Goal: Information Seeking & Learning: Find specific fact

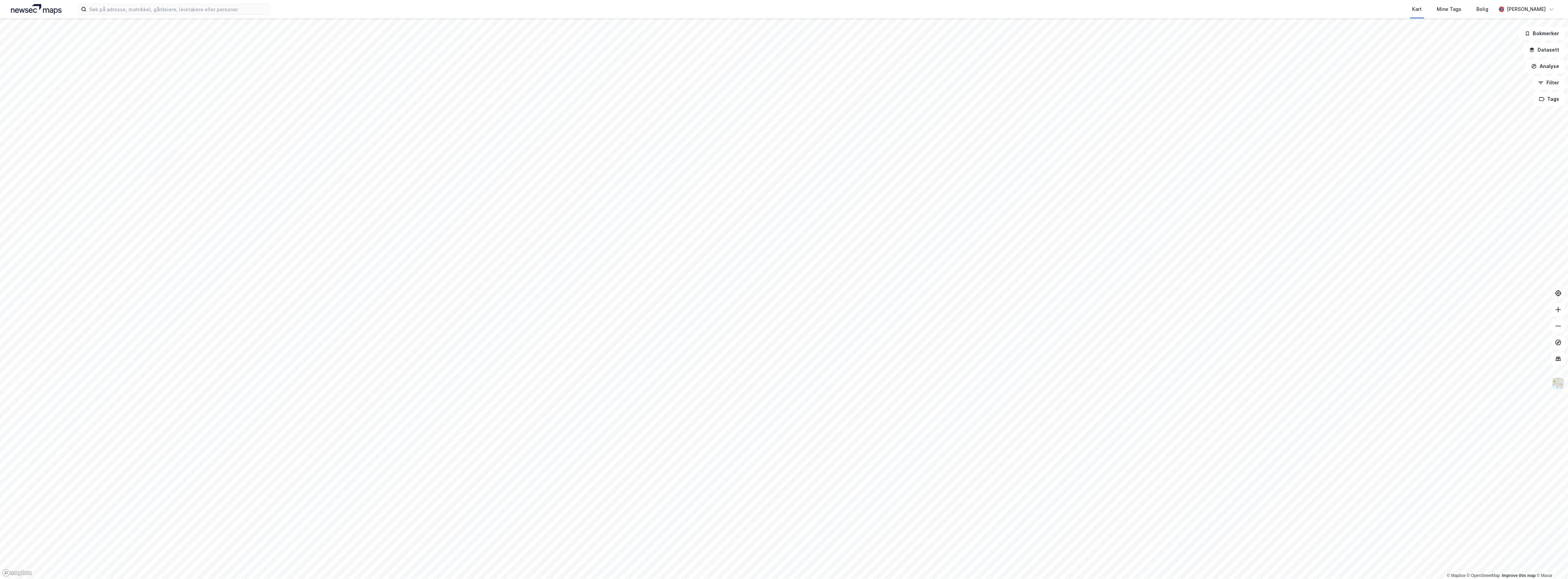
click at [1561, 295] on icon at bounding box center [1558, 293] width 7 height 7
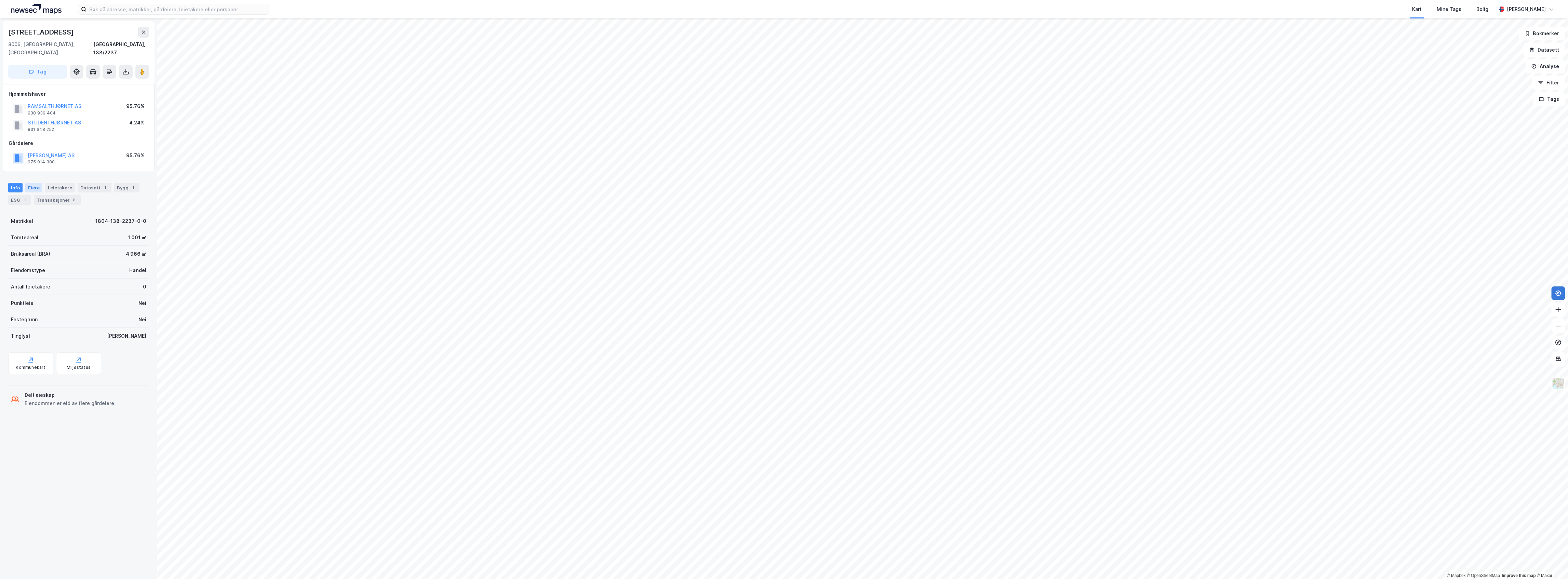
click at [31, 183] on div "Eiere" at bounding box center [34, 188] width 17 height 10
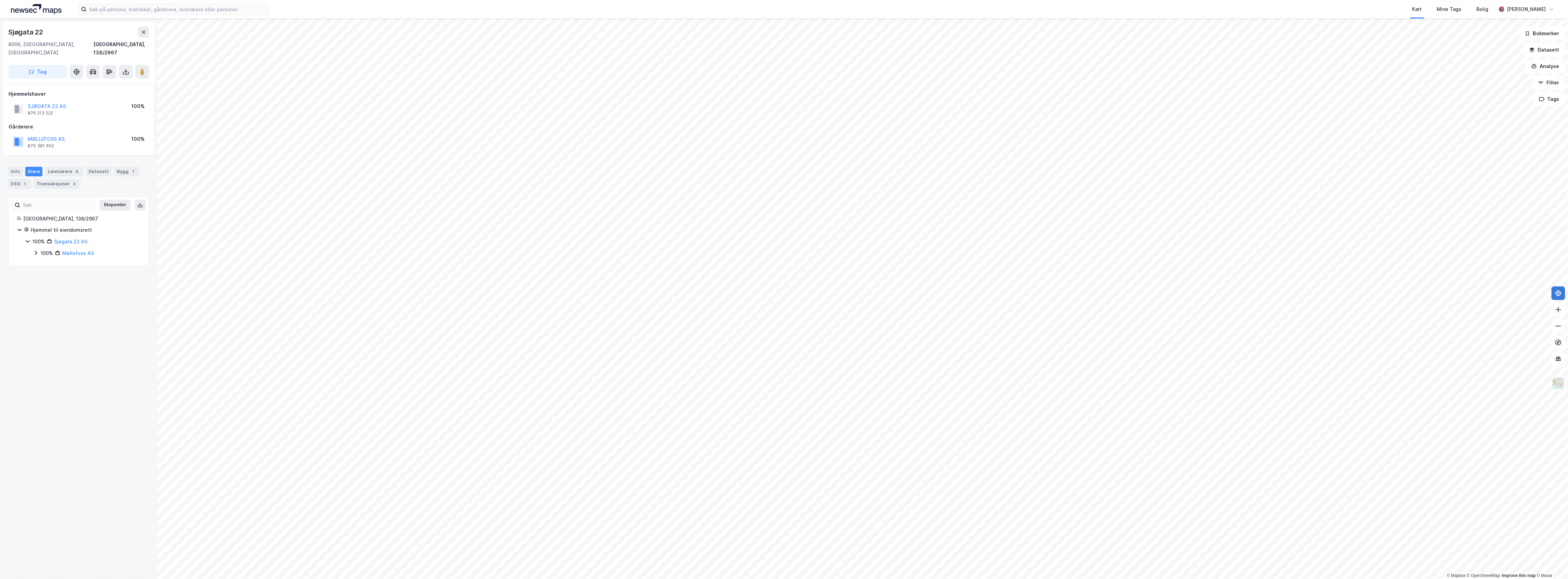
click at [35, 250] on icon at bounding box center [35, 252] width 5 height 5
click at [39, 265] on div "100% Storgt36 AS" at bounding box center [86, 269] width 107 height 8
click at [44, 278] on icon at bounding box center [44, 280] width 5 height 5
